Goal: Task Accomplishment & Management: Manage account settings

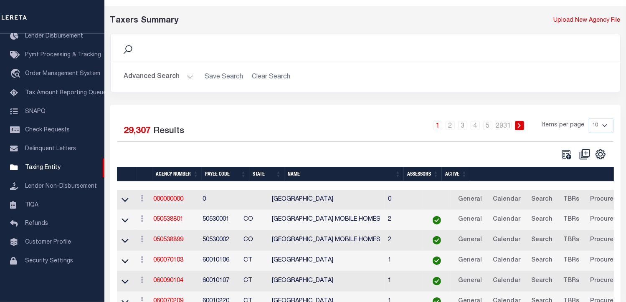
scroll to position [42, 0]
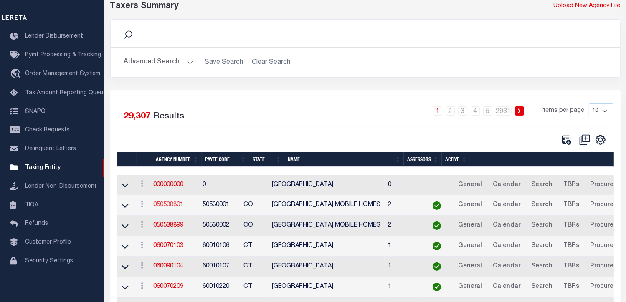
click at [173, 205] on link "050538801" at bounding box center [168, 205] width 30 height 6
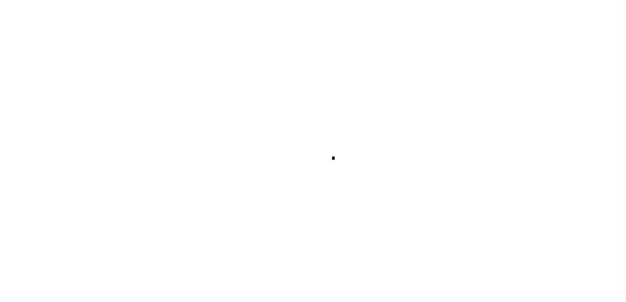
select select
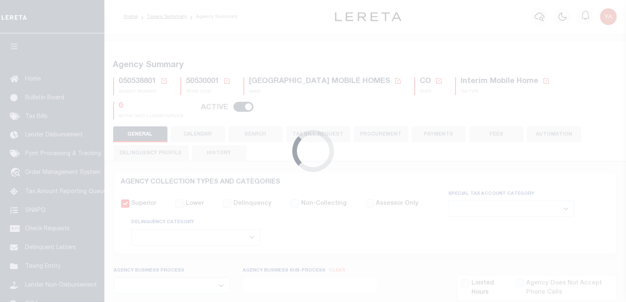
checkbox input "false"
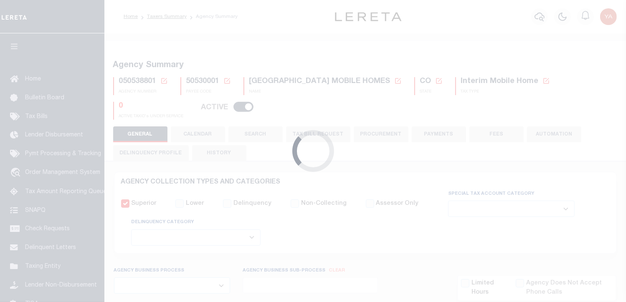
type input "810500000"
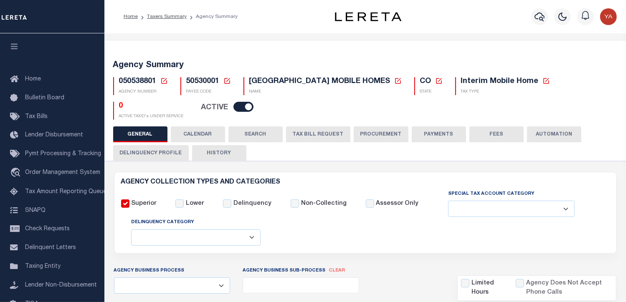
click at [316, 124] on div "Agency Summary 050538801 Agency Number Edit Cancel Ok New Agency Number Cancel …" at bounding box center [365, 89] width 525 height 76
drag, startPoint x: 316, startPoint y: 127, endPoint x: 318, endPoint y: 132, distance: 5.6
click at [316, 127] on button "TAX BILL REQUEST" at bounding box center [318, 135] width 64 height 16
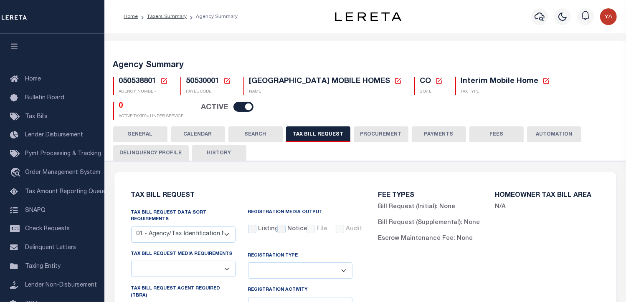
select select "27"
select select "22"
select select "false"
select select "9"
select select "2"
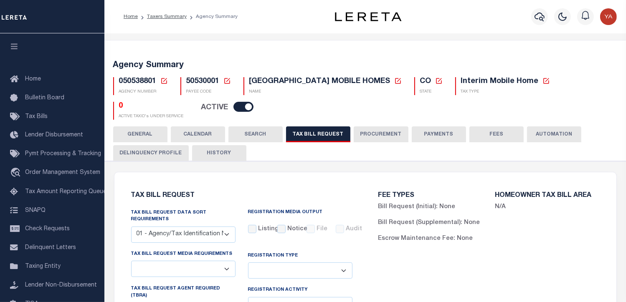
select select
select select "7803021001"
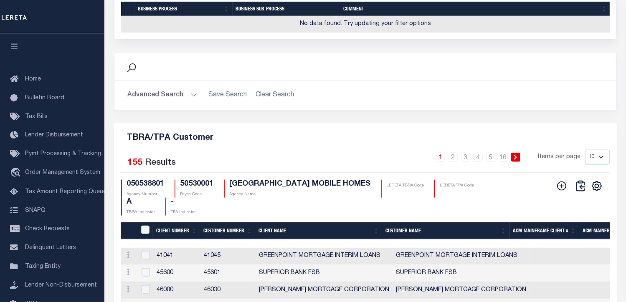
scroll to position [921, 0]
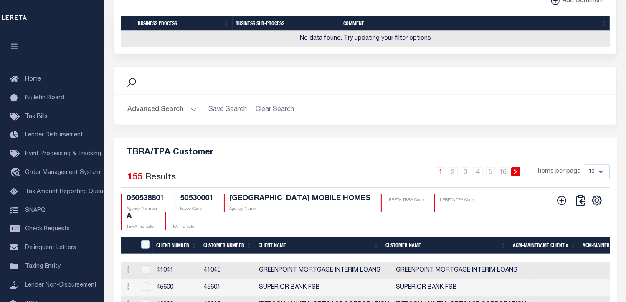
click at [188, 118] on button "Advanced Search" at bounding box center [162, 110] width 69 height 16
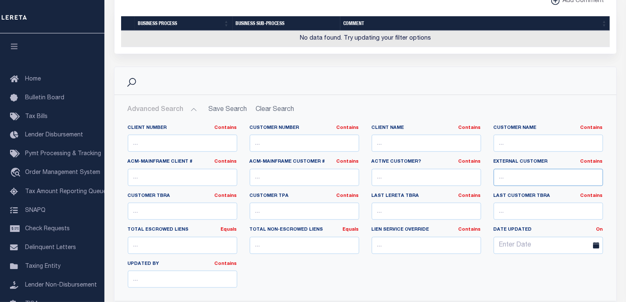
click at [535, 185] on input "text" at bounding box center [548, 177] width 109 height 17
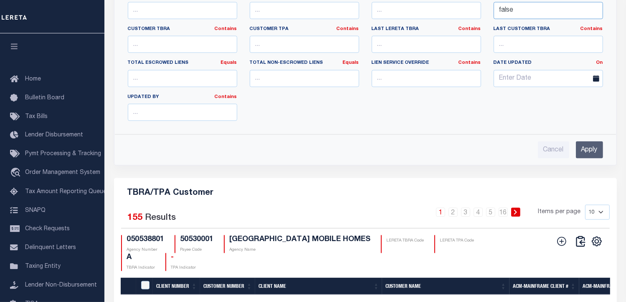
type input "false"
click at [588, 159] on input "Apply" at bounding box center [589, 150] width 27 height 17
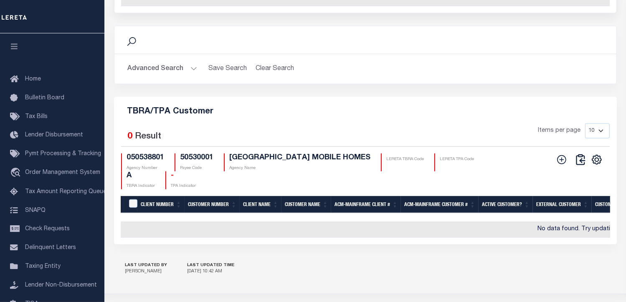
scroll to position [934, 0]
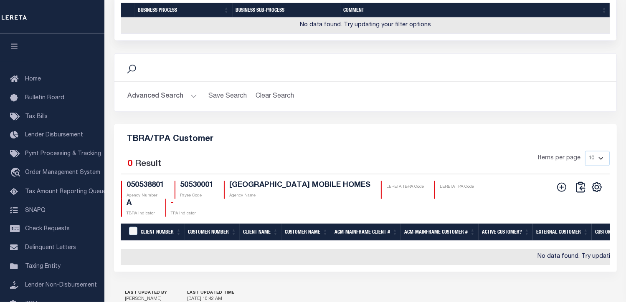
click at [167, 105] on button "Advanced Search" at bounding box center [162, 97] width 69 height 16
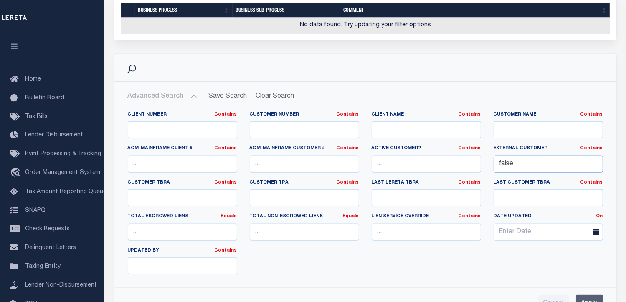
click at [509, 173] on input "false" at bounding box center [548, 164] width 109 height 17
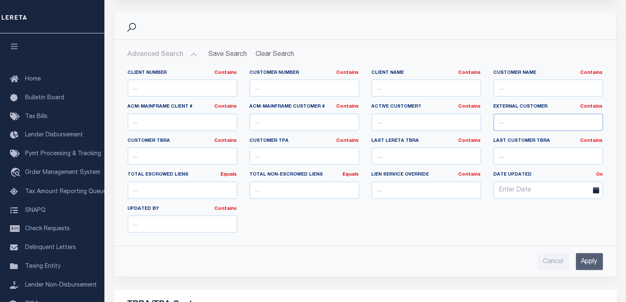
scroll to position [1018, 0]
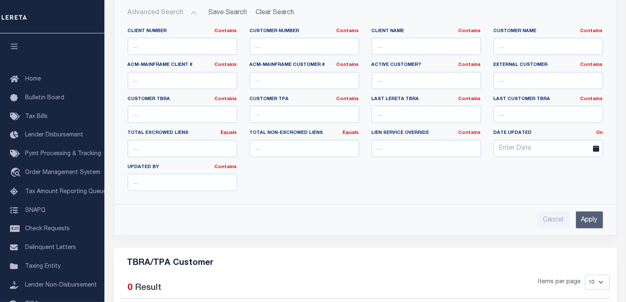
click at [591, 229] on input "Apply" at bounding box center [589, 220] width 27 height 17
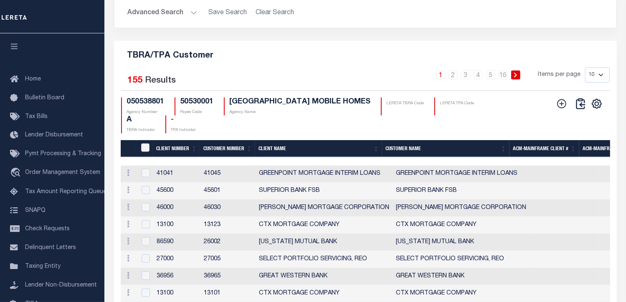
click at [170, 157] on th "Client Number" at bounding box center [176, 148] width 47 height 17
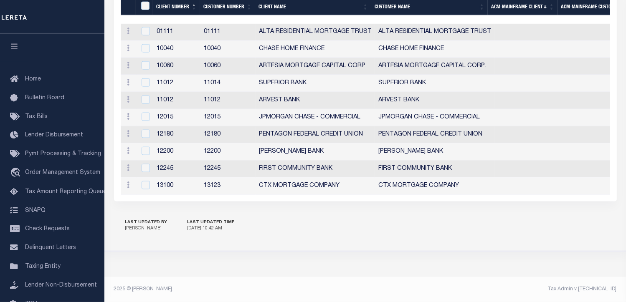
scroll to position [1004, 0]
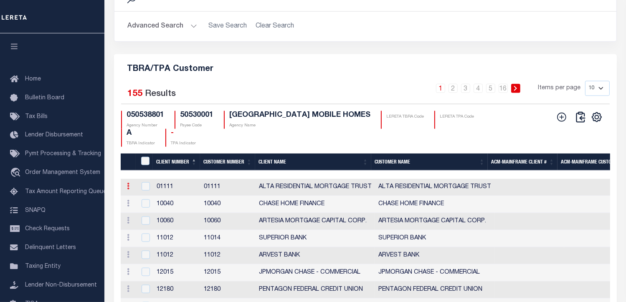
click at [129, 190] on icon at bounding box center [128, 186] width 3 height 7
click at [139, 206] on link "Edit" at bounding box center [143, 200] width 38 height 14
checkbox input "true"
type input "ALTA RESIDENTIAL MORTGAGE TRUST"
type input "01111"
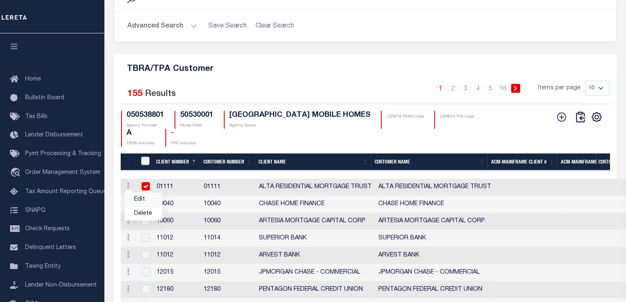
type input "ALTA RESIDENTIAL MORTGAGE TRUST"
type input "01111"
type input "0"
checkbox input "true"
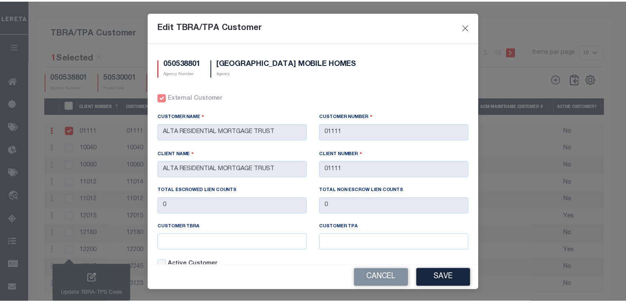
scroll to position [969, 0]
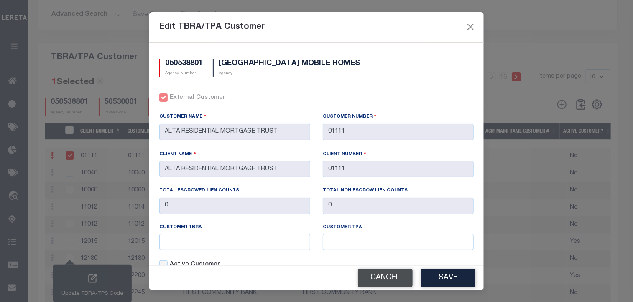
click at [399, 276] on button "Cancel" at bounding box center [385, 278] width 55 height 18
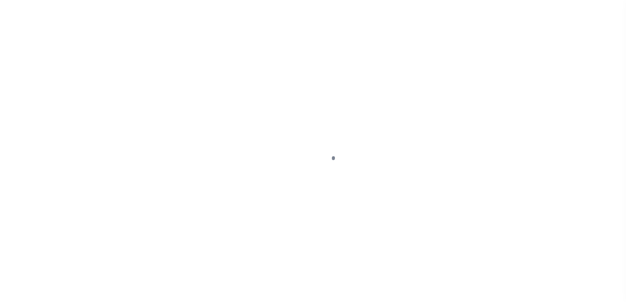
select select
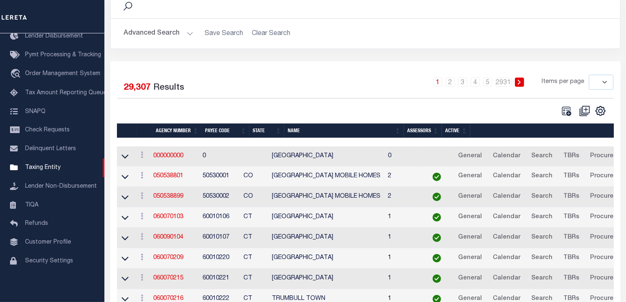
scroll to position [70, 0]
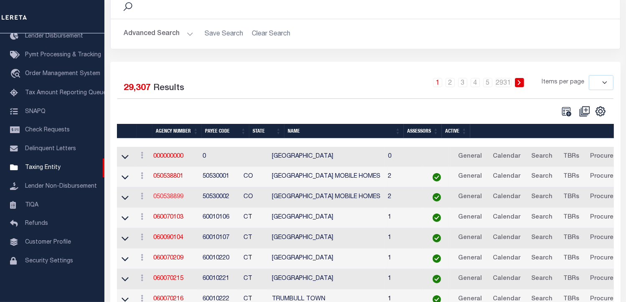
click at [169, 196] on link "050538899" at bounding box center [168, 197] width 30 height 6
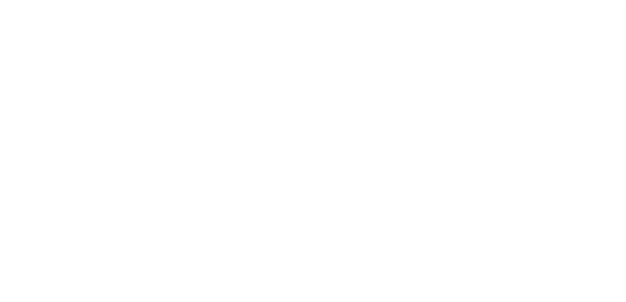
select select
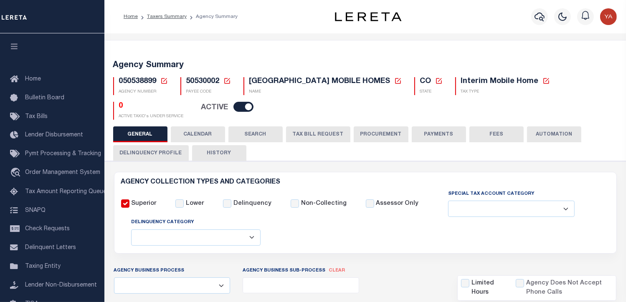
click at [318, 133] on button "TAX BILL REQUEST" at bounding box center [318, 135] width 64 height 16
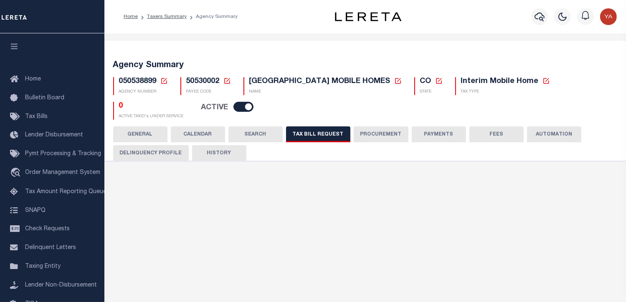
select select "27"
checkbox input "false"
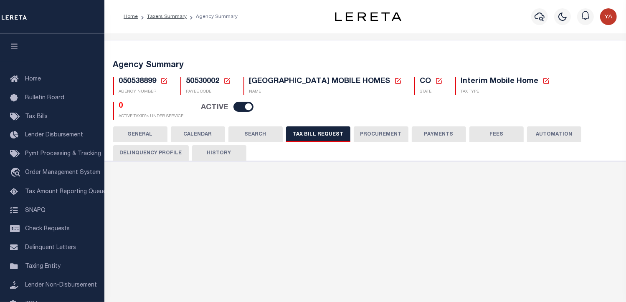
select select "22"
select select "false"
select select
select select "7803021001"
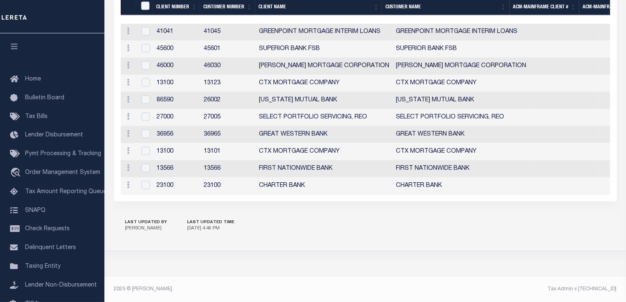
scroll to position [1003, 0]
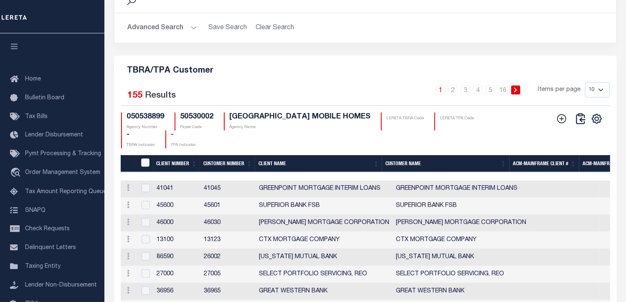
click at [172, 173] on th "Client Number" at bounding box center [176, 163] width 47 height 17
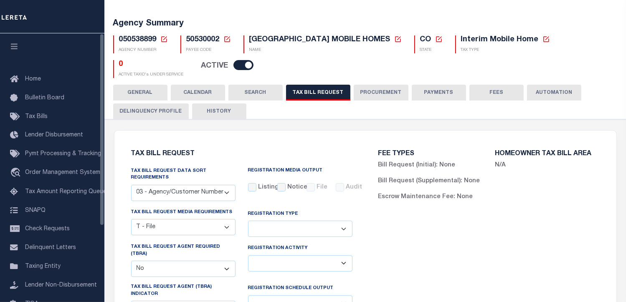
scroll to position [0, 0]
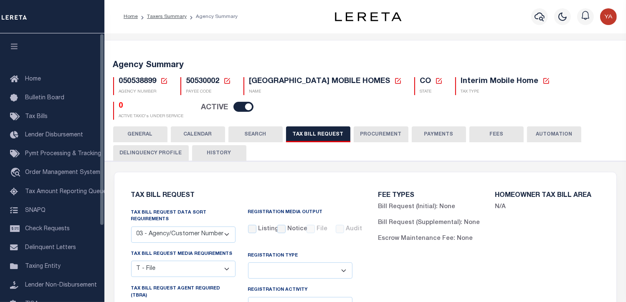
click at [115, 65] on h5 "Agency Summary" at bounding box center [365, 66] width 505 height 10
click at [152, 69] on h5 "Agency Summary" at bounding box center [365, 66] width 505 height 10
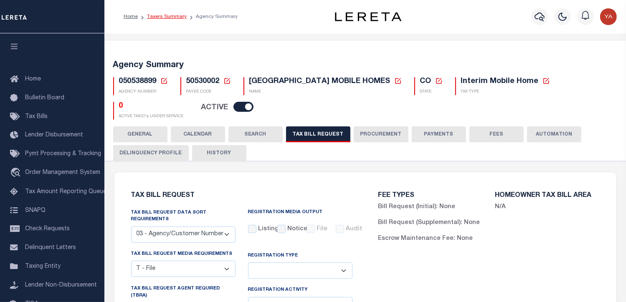
click at [165, 16] on link "Taxers Summary" at bounding box center [167, 16] width 40 height 5
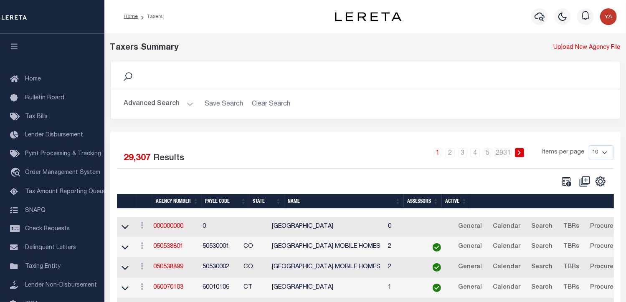
click at [183, 100] on button "Advanced Search" at bounding box center [158, 104] width 69 height 16
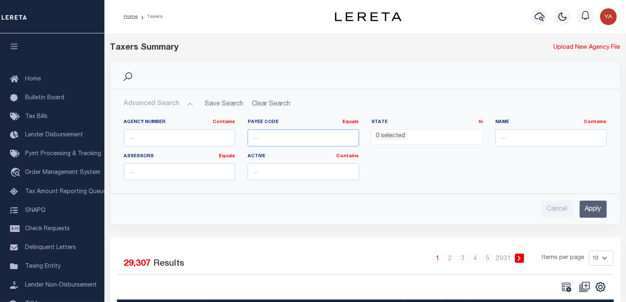
click at [287, 140] on input "number" at bounding box center [304, 138] width 112 height 17
type input "2709900000"
drag, startPoint x: 594, startPoint y: 210, endPoint x: 534, endPoint y: 209, distance: 59.3
click at [594, 210] on input "Apply" at bounding box center [593, 209] width 27 height 17
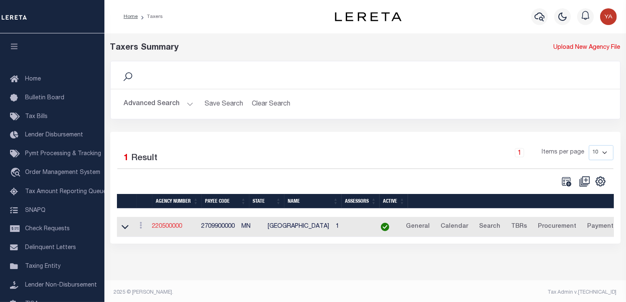
click at [174, 224] on link "220500000" at bounding box center [167, 227] width 30 height 6
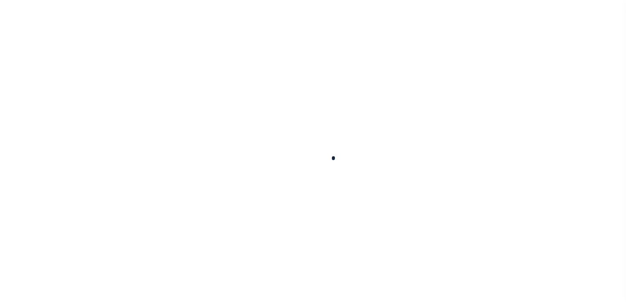
select select
checkbox input "false"
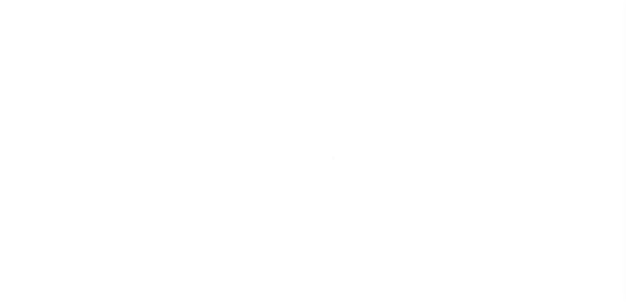
checkbox input "false"
type input "2709900000"
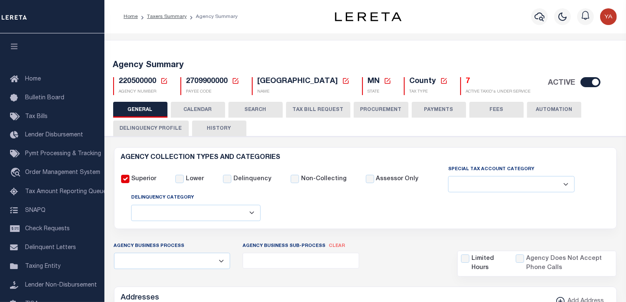
scroll to position [42, 0]
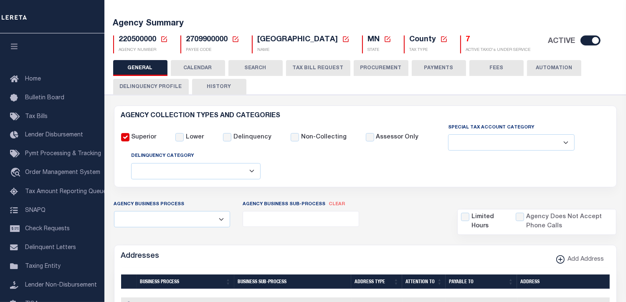
click at [305, 67] on button "TAX BILL REQUEST" at bounding box center [318, 68] width 64 height 16
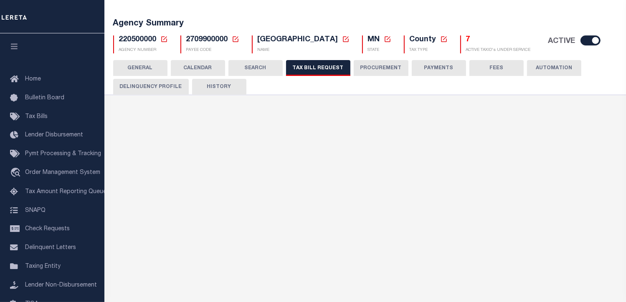
select select "27"
select select "22"
select select "true"
select select "14"
select select "1"
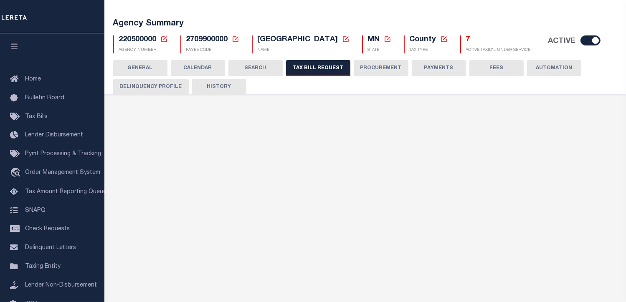
select select
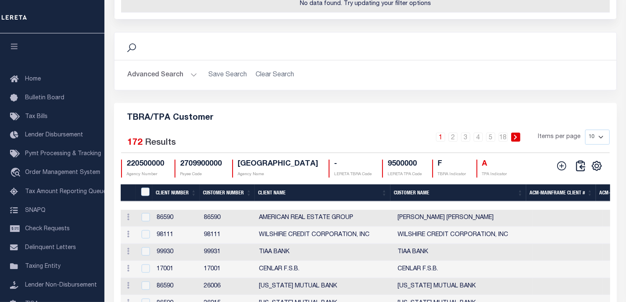
scroll to position [961, 0]
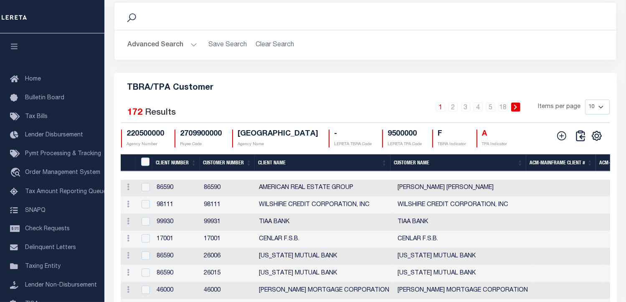
click at [168, 53] on button "Advanced Search" at bounding box center [162, 45] width 69 height 16
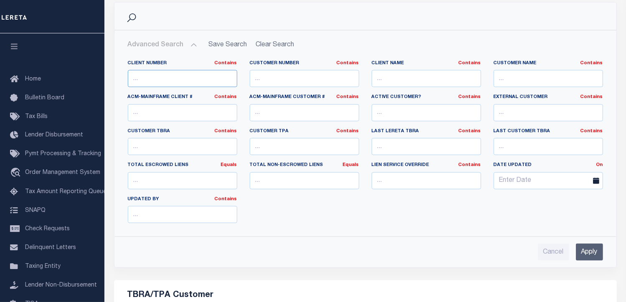
click at [180, 87] on input "text" at bounding box center [182, 78] width 109 height 17
type input "2198"
click at [594, 261] on input "Apply" at bounding box center [589, 252] width 27 height 17
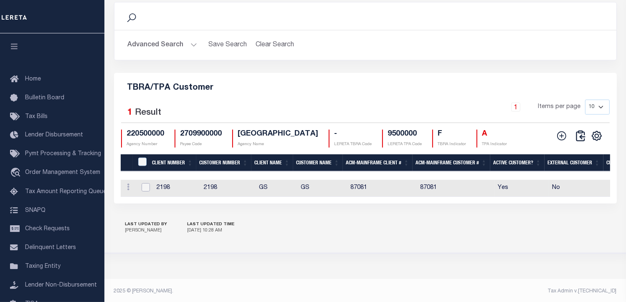
click at [145, 192] on input "checkbox" at bounding box center [146, 187] width 8 height 8
checkbox input "true"
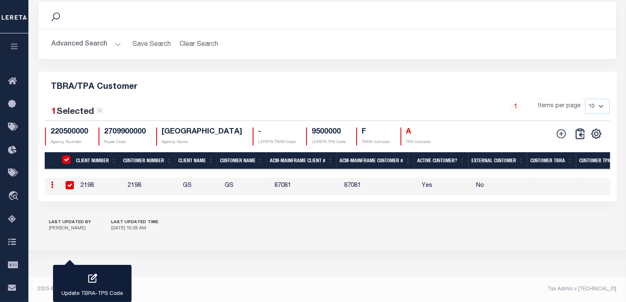
click at [52, 182] on icon at bounding box center [52, 185] width 3 height 7
click at [64, 213] on link "Delete" at bounding box center [67, 213] width 38 height 14
checkbox input "false"
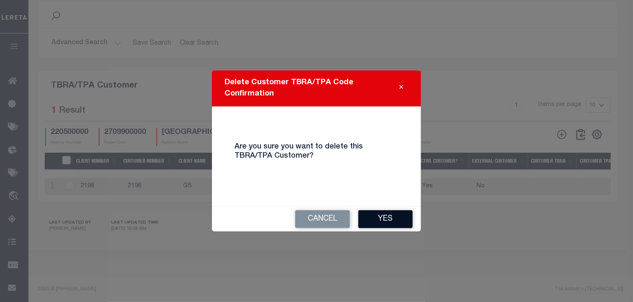
click at [388, 218] on button "Yes" at bounding box center [385, 220] width 54 height 18
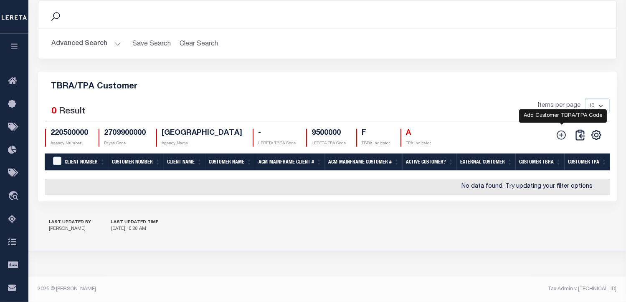
click at [565, 135] on icon at bounding box center [561, 135] width 9 height 9
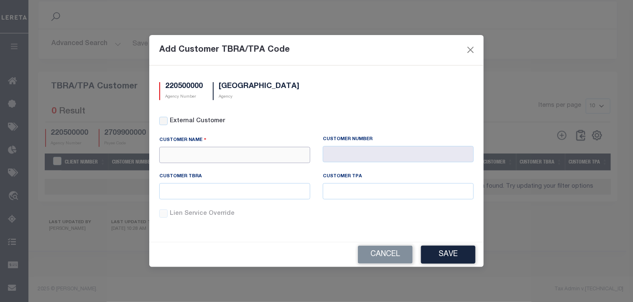
click at [214, 155] on input "text" at bounding box center [234, 155] width 151 height 16
type input "GS"
click at [197, 168] on div "GS" at bounding box center [235, 172] width 150 height 13
type input "2198"
type input "GS"
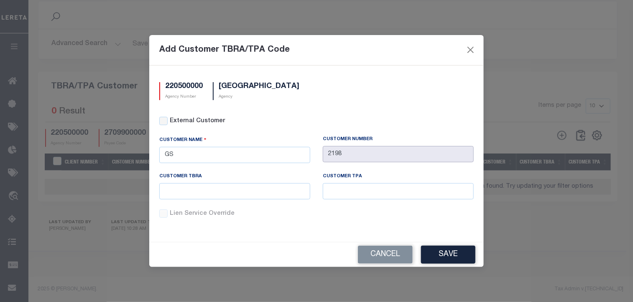
click at [332, 156] on input "2198" at bounding box center [398, 154] width 151 height 16
click at [437, 253] on button "Save" at bounding box center [448, 255] width 54 height 18
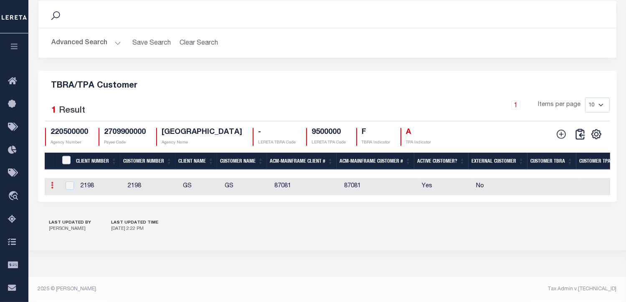
click at [55, 187] on link at bounding box center [52, 186] width 9 height 7
click at [63, 195] on link "Edit" at bounding box center [67, 199] width 38 height 14
type input "GS"
type input "2198"
checkbox input "true"
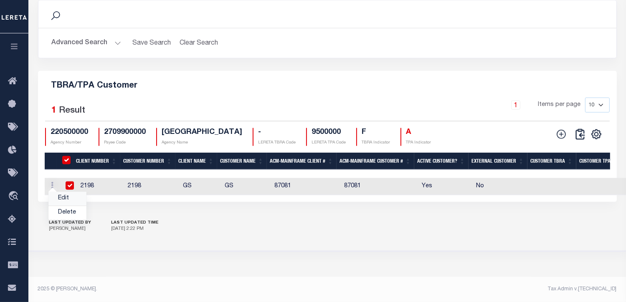
checkbox input "true"
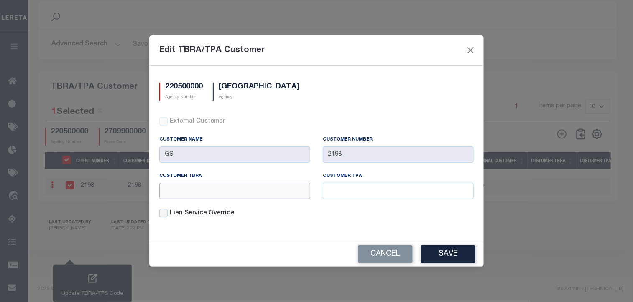
click at [183, 191] on input "text" at bounding box center [234, 191] width 151 height 16
click at [201, 194] on input "text" at bounding box center [234, 191] width 151 height 16
type input "0"
click at [201, 194] on input "text" at bounding box center [234, 191] width 151 height 16
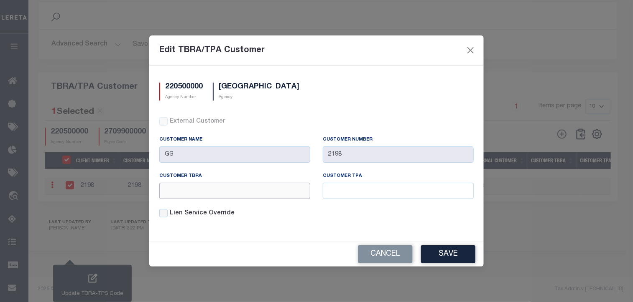
click at [211, 194] on input "text" at bounding box center [234, 191] width 151 height 16
click at [203, 193] on input "text" at bounding box center [234, 191] width 151 height 16
type input "c"
click at [203, 193] on input "c" at bounding box center [234, 191] width 151 height 16
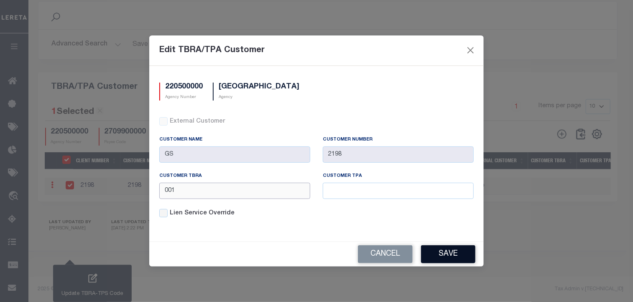
type input "001"
click at [445, 253] on button "Save" at bounding box center [448, 255] width 54 height 18
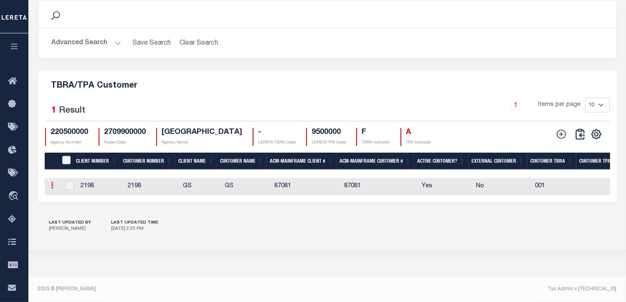
click at [54, 187] on link at bounding box center [52, 186] width 9 height 7
click at [71, 201] on link "Edit" at bounding box center [67, 199] width 38 height 14
type input "001"
checkbox input "true"
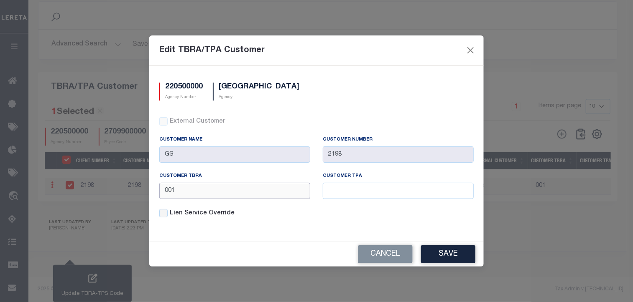
click at [172, 193] on input "001" at bounding box center [234, 191] width 151 height 16
click at [398, 254] on button "Cancel" at bounding box center [385, 255] width 55 height 18
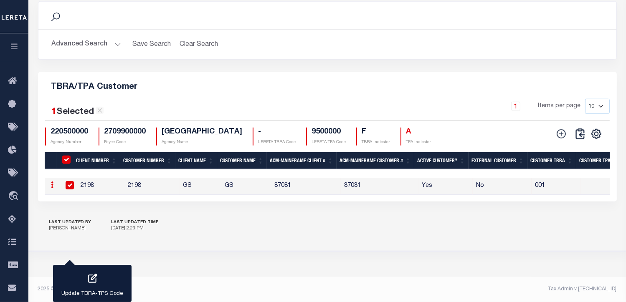
click at [51, 186] on icon at bounding box center [52, 185] width 3 height 7
click at [62, 196] on link "Edit" at bounding box center [67, 199] width 38 height 14
checkbox input "false"
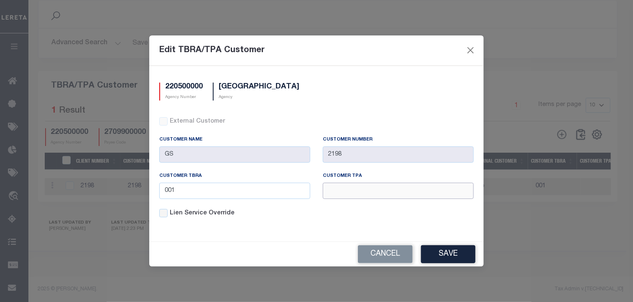
click at [349, 192] on input "text" at bounding box center [398, 191] width 151 height 16
type input "test"
click at [445, 260] on button "Save" at bounding box center [448, 255] width 54 height 18
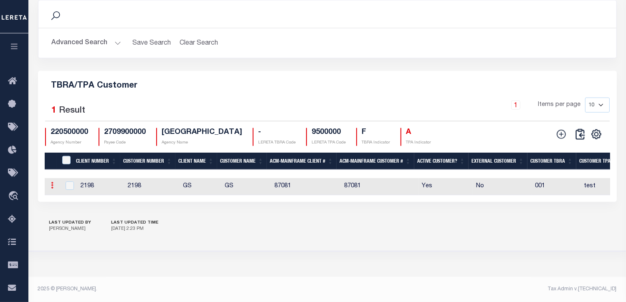
click at [53, 185] on link at bounding box center [52, 186] width 9 height 7
click at [68, 198] on link "Edit" at bounding box center [67, 199] width 38 height 14
type input "test"
checkbox input "true"
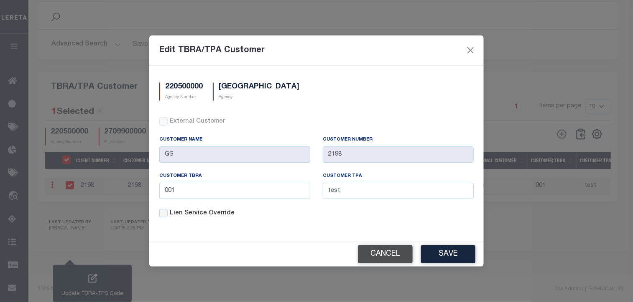
click at [376, 254] on button "Cancel" at bounding box center [385, 255] width 55 height 18
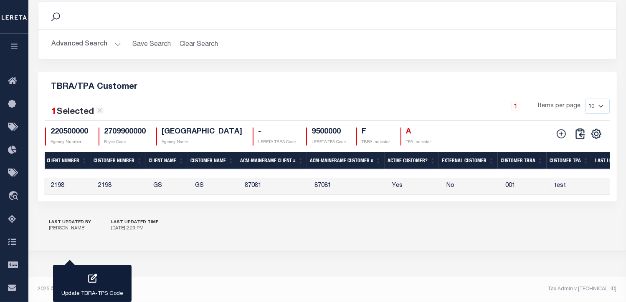
scroll to position [0, 0]
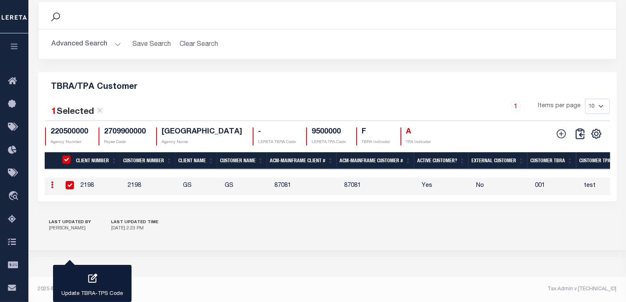
click at [85, 185] on td "2198" at bounding box center [100, 186] width 47 height 17
checkbox input "false"
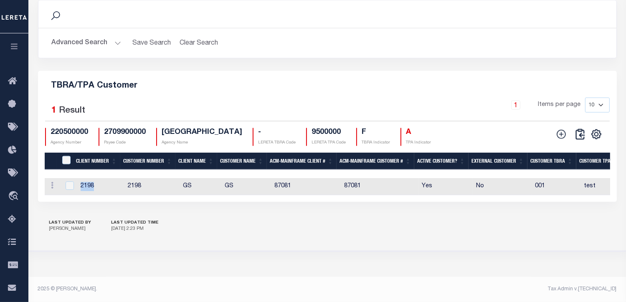
click at [85, 185] on td "2198" at bounding box center [100, 186] width 47 height 17
checkbox input "true"
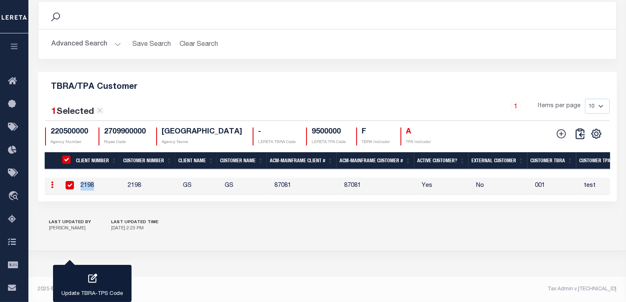
drag, startPoint x: 85, startPoint y: 185, endPoint x: 102, endPoint y: 188, distance: 17.0
click at [102, 188] on td "2198" at bounding box center [100, 186] width 47 height 17
checkbox input "false"
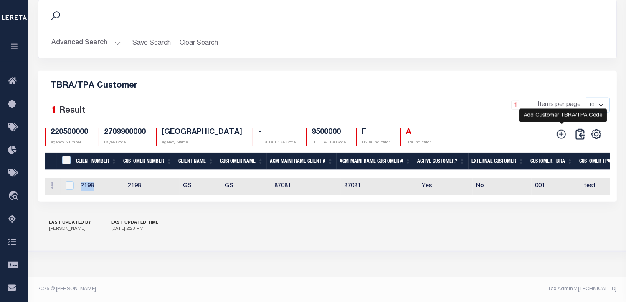
click at [560, 135] on icon at bounding box center [561, 134] width 11 height 11
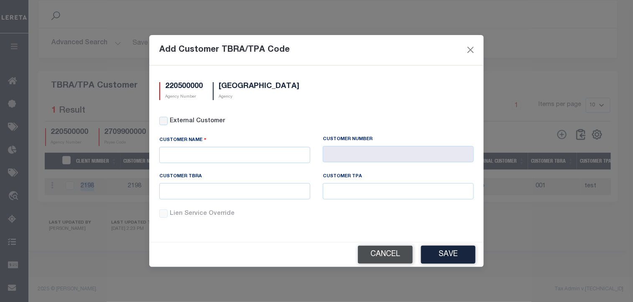
click at [381, 253] on button "Cancel" at bounding box center [385, 255] width 55 height 18
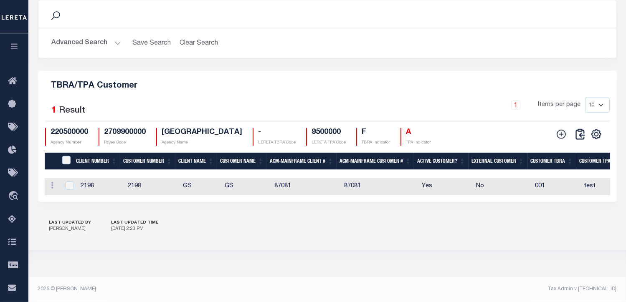
click at [135, 190] on td "2198" at bounding box center [151, 186] width 55 height 17
checkbox input "true"
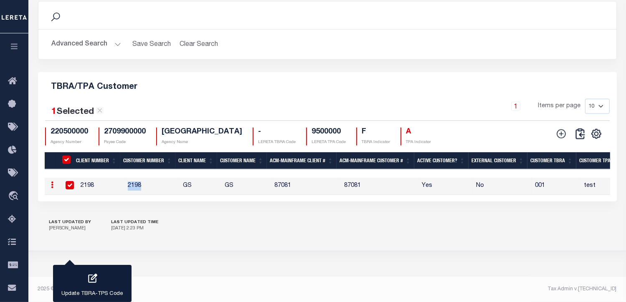
click at [135, 190] on td "2198" at bounding box center [151, 186] width 55 height 17
checkbox input "false"
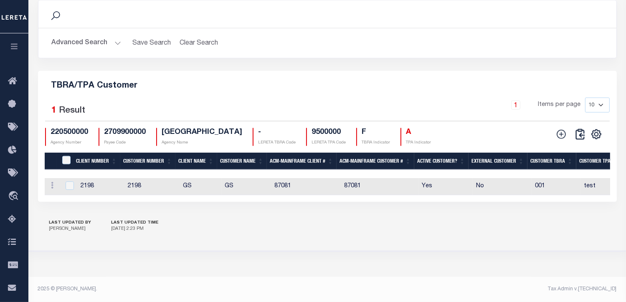
drag, startPoint x: 135, startPoint y: 190, endPoint x: 221, endPoint y: 208, distance: 88.1
click at [221, 202] on div "TBRA/TPA Customer 1 Selected 1 Result 1 Items per page 10 25 50 100 220500000 A…" at bounding box center [327, 136] width 579 height 131
click at [66, 186] on input "checkbox" at bounding box center [70, 186] width 8 height 8
checkbox input "true"
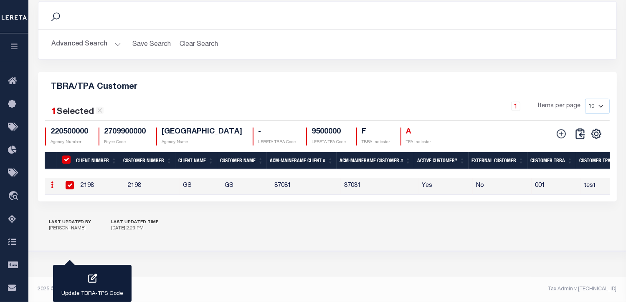
click at [51, 188] on icon at bounding box center [52, 185] width 3 height 7
click at [73, 188] on input "checkbox" at bounding box center [70, 185] width 8 height 8
checkbox input "false"
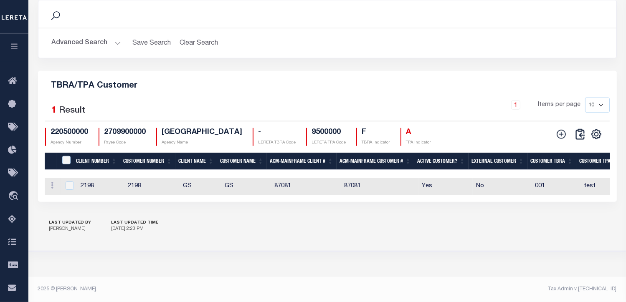
click at [89, 185] on td "2198" at bounding box center [100, 186] width 47 height 17
checkbox input "true"
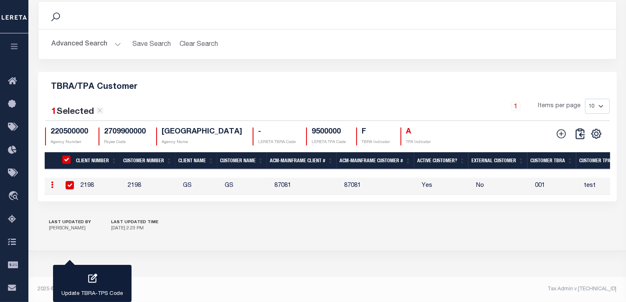
click at [68, 185] on input "checkbox" at bounding box center [70, 185] width 8 height 8
checkbox input "false"
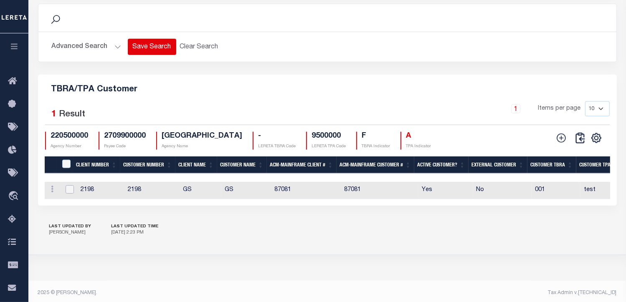
scroll to position [839, 0]
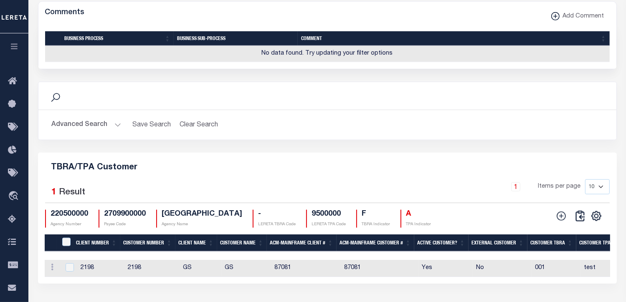
click at [107, 127] on button "Advanced Search" at bounding box center [86, 125] width 69 height 16
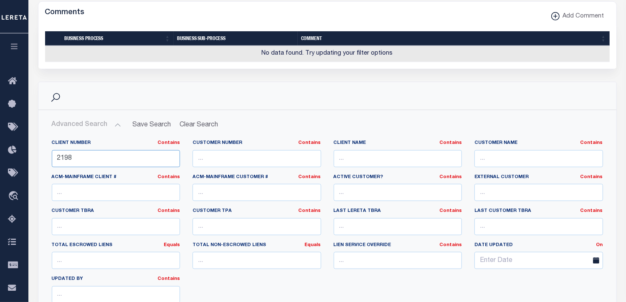
click at [65, 164] on input "2198" at bounding box center [116, 158] width 129 height 17
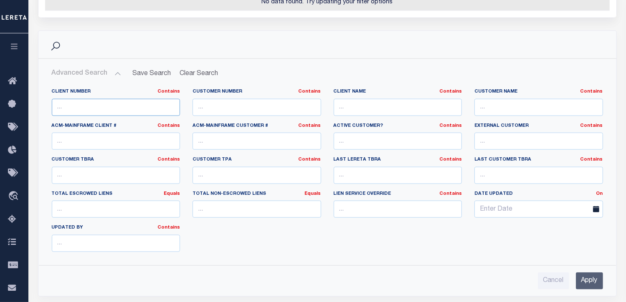
scroll to position [964, 0]
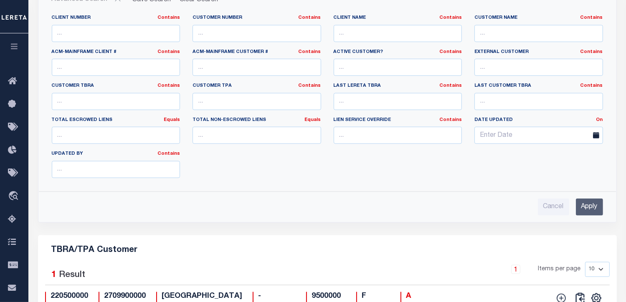
click at [597, 214] on input "Apply" at bounding box center [589, 207] width 27 height 17
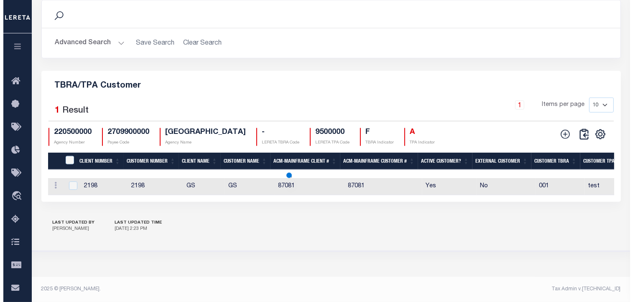
scroll to position [929, 0]
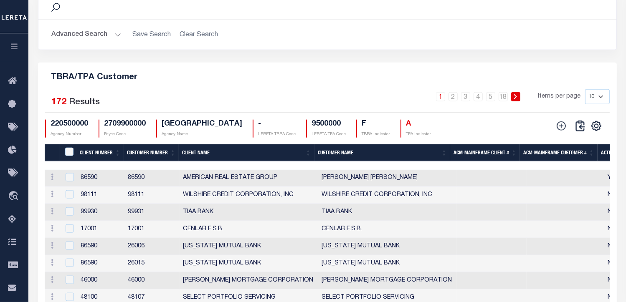
click at [85, 182] on td "86590" at bounding box center [100, 178] width 47 height 17
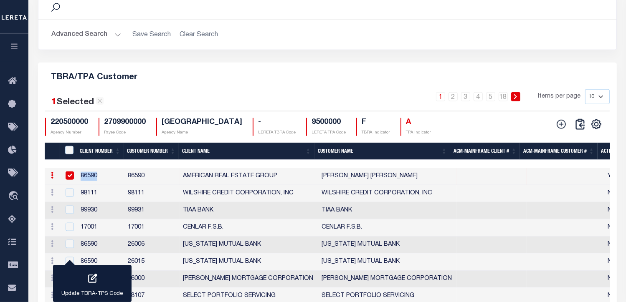
click at [85, 182] on td "86590" at bounding box center [100, 176] width 47 height 17
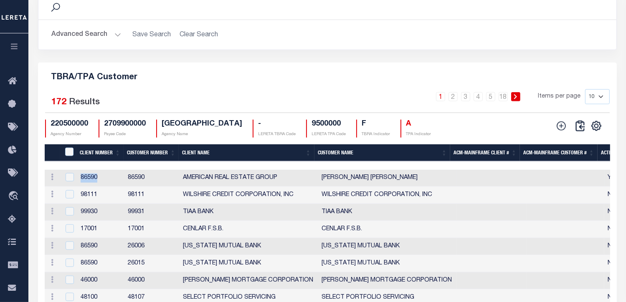
drag, startPoint x: 85, startPoint y: 182, endPoint x: 121, endPoint y: 185, distance: 36.1
click at [121, 185] on td "86590" at bounding box center [100, 178] width 47 height 17
checkbox input "true"
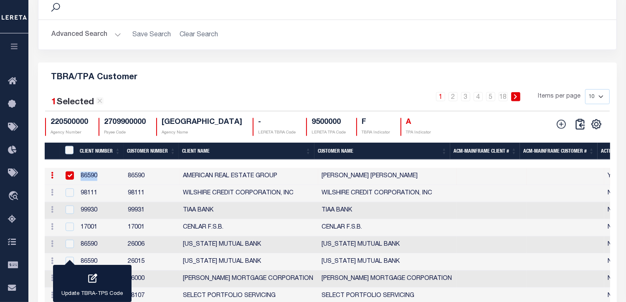
click at [48, 180] on link at bounding box center [52, 176] width 9 height 7
click at [60, 192] on link "Edit" at bounding box center [67, 189] width 38 height 14
checkbox input "true"
type input "[PERSON_NAME] [PERSON_NAME]"
type input "86590"
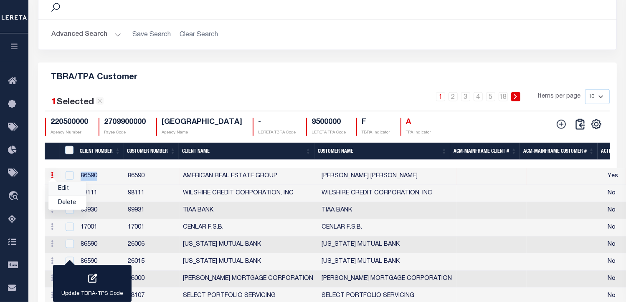
type input "AMERICAN REAL ESTATE GROUP"
type input "86590"
type input "0"
type input "001"
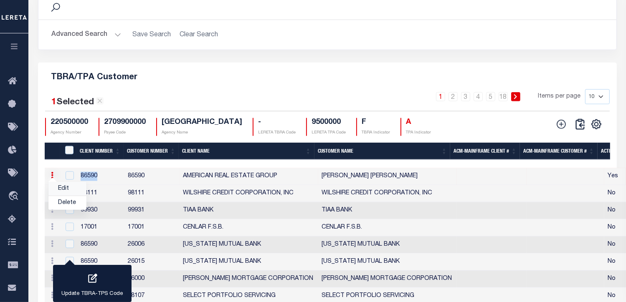
checkbox input "true"
checkbox input "false"
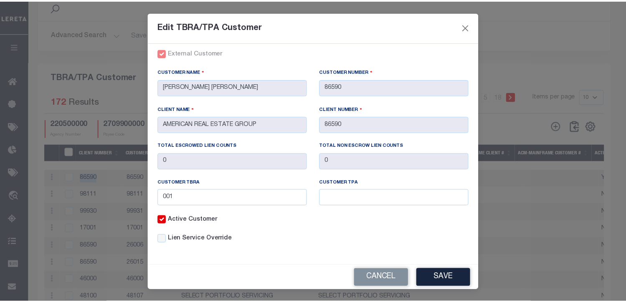
scroll to position [45, 0]
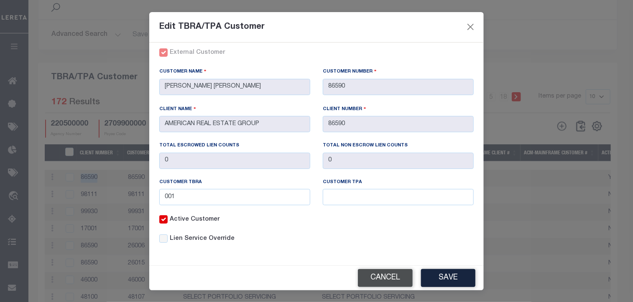
click at [379, 276] on button "Cancel" at bounding box center [385, 278] width 55 height 18
